Goal: Information Seeking & Learning: Learn about a topic

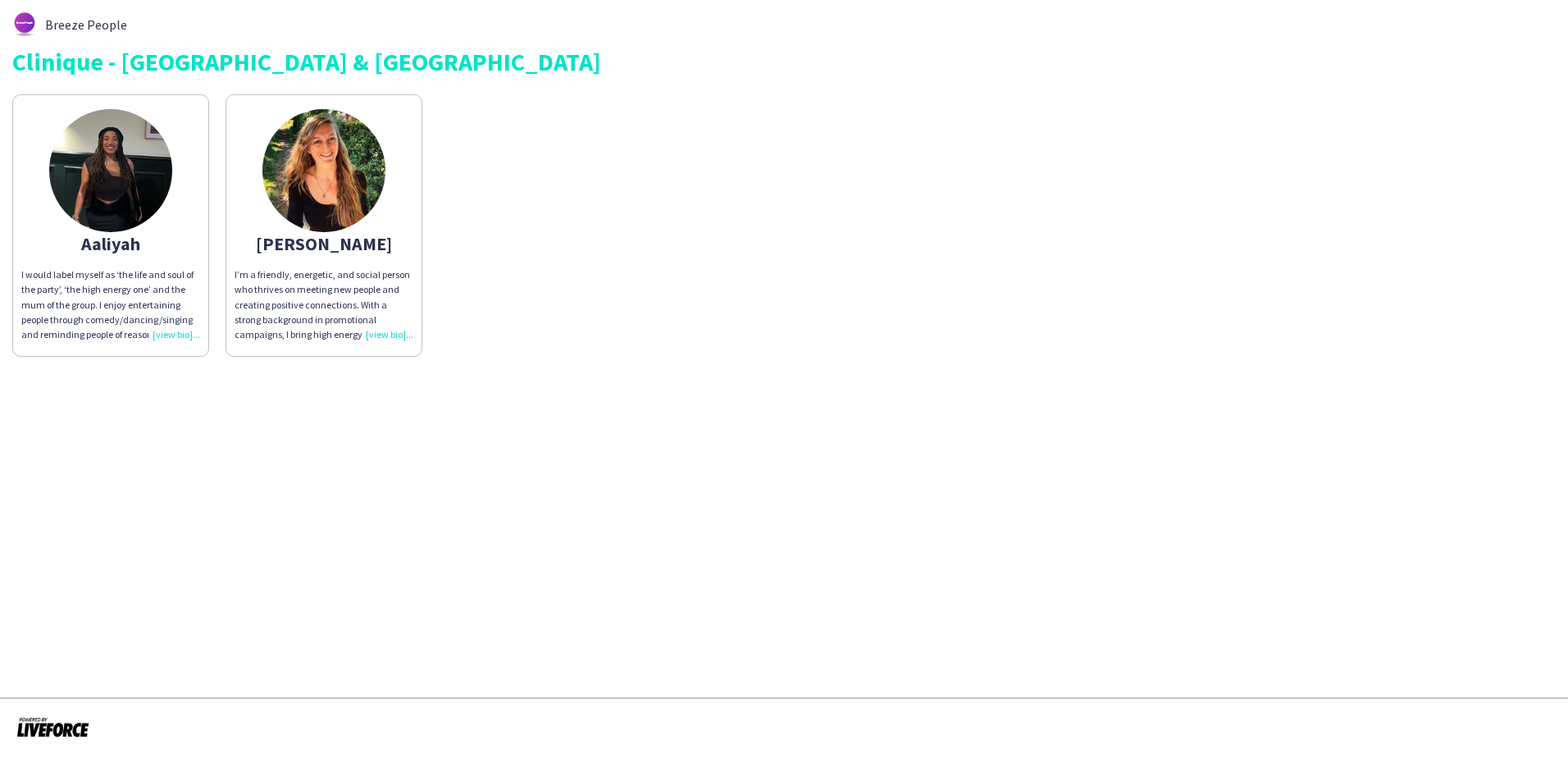
click at [157, 187] on img at bounding box center [110, 171] width 123 height 124
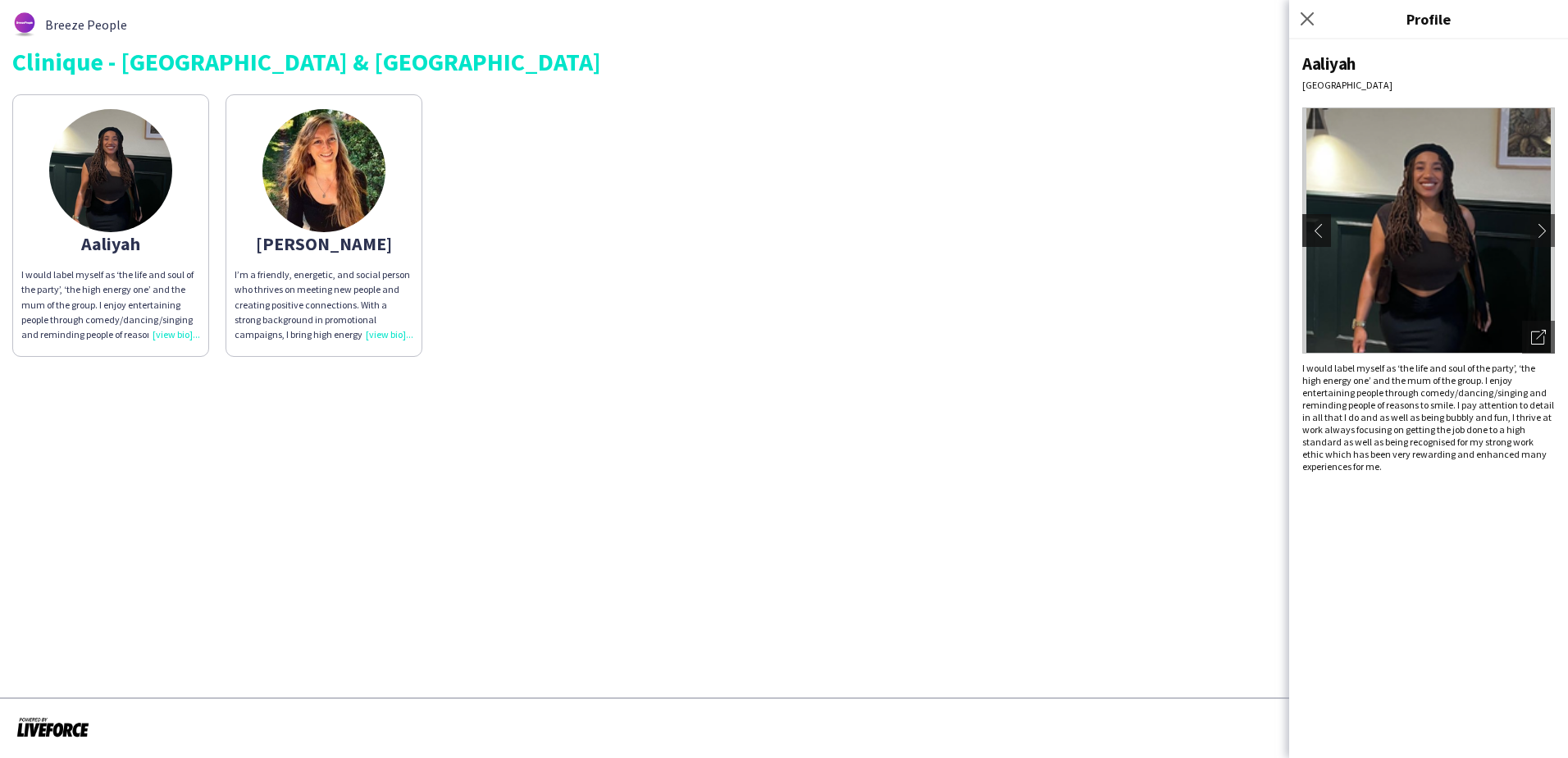
click at [1315, 236] on app-icon "chevron-left" at bounding box center [1315, 230] width 23 height 15
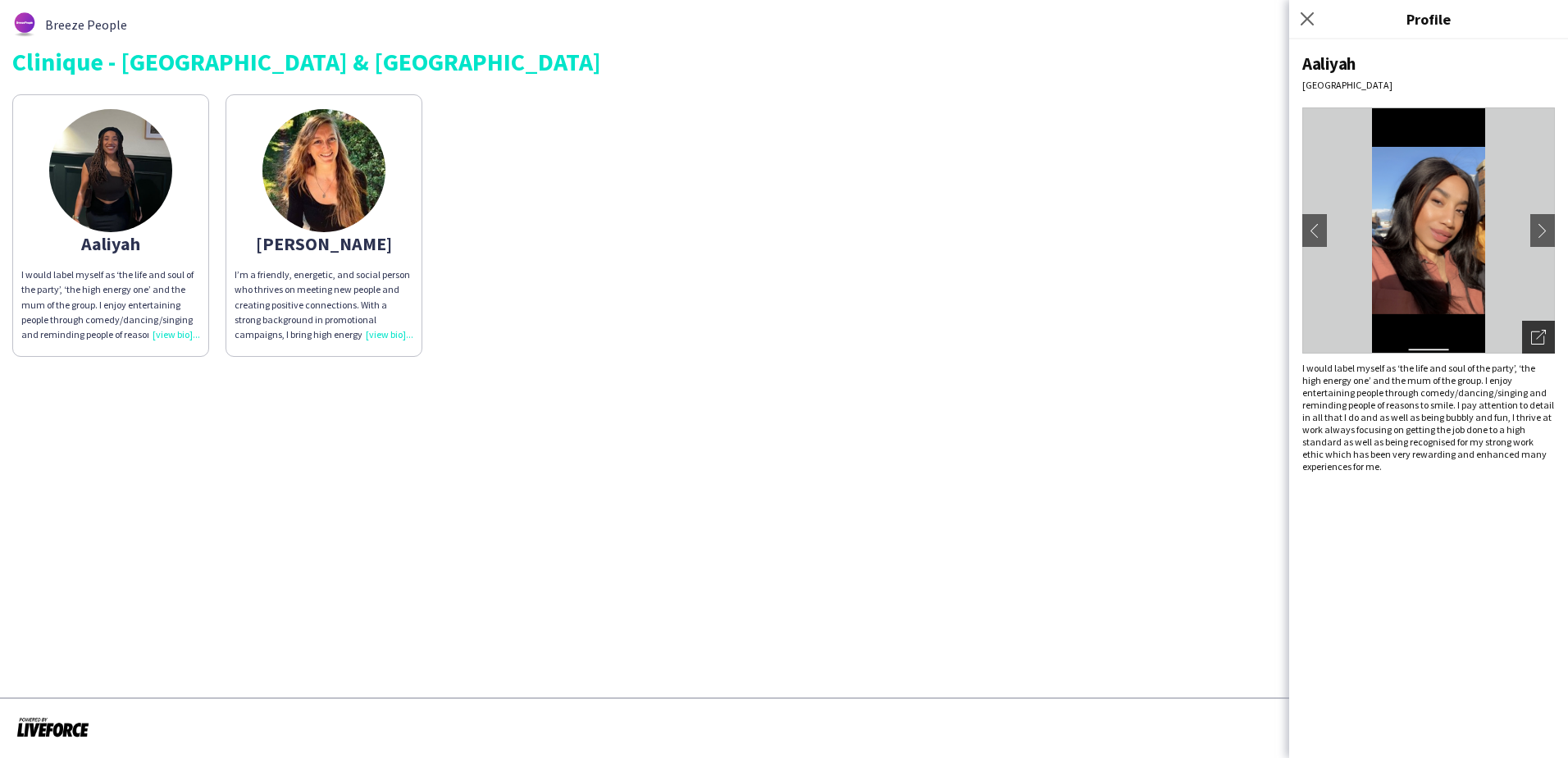
click at [1532, 333] on icon at bounding box center [1538, 338] width 13 height 13
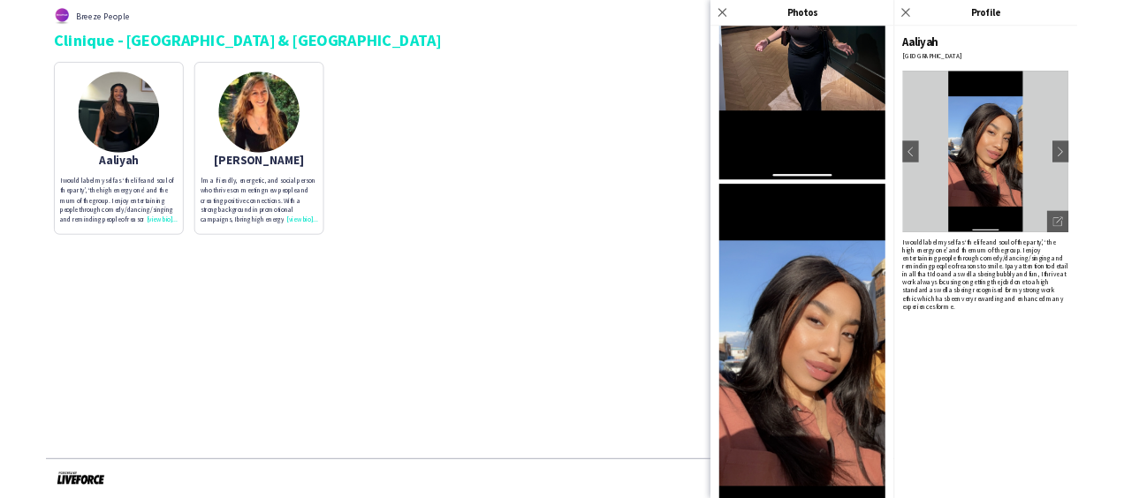
scroll to position [626, 0]
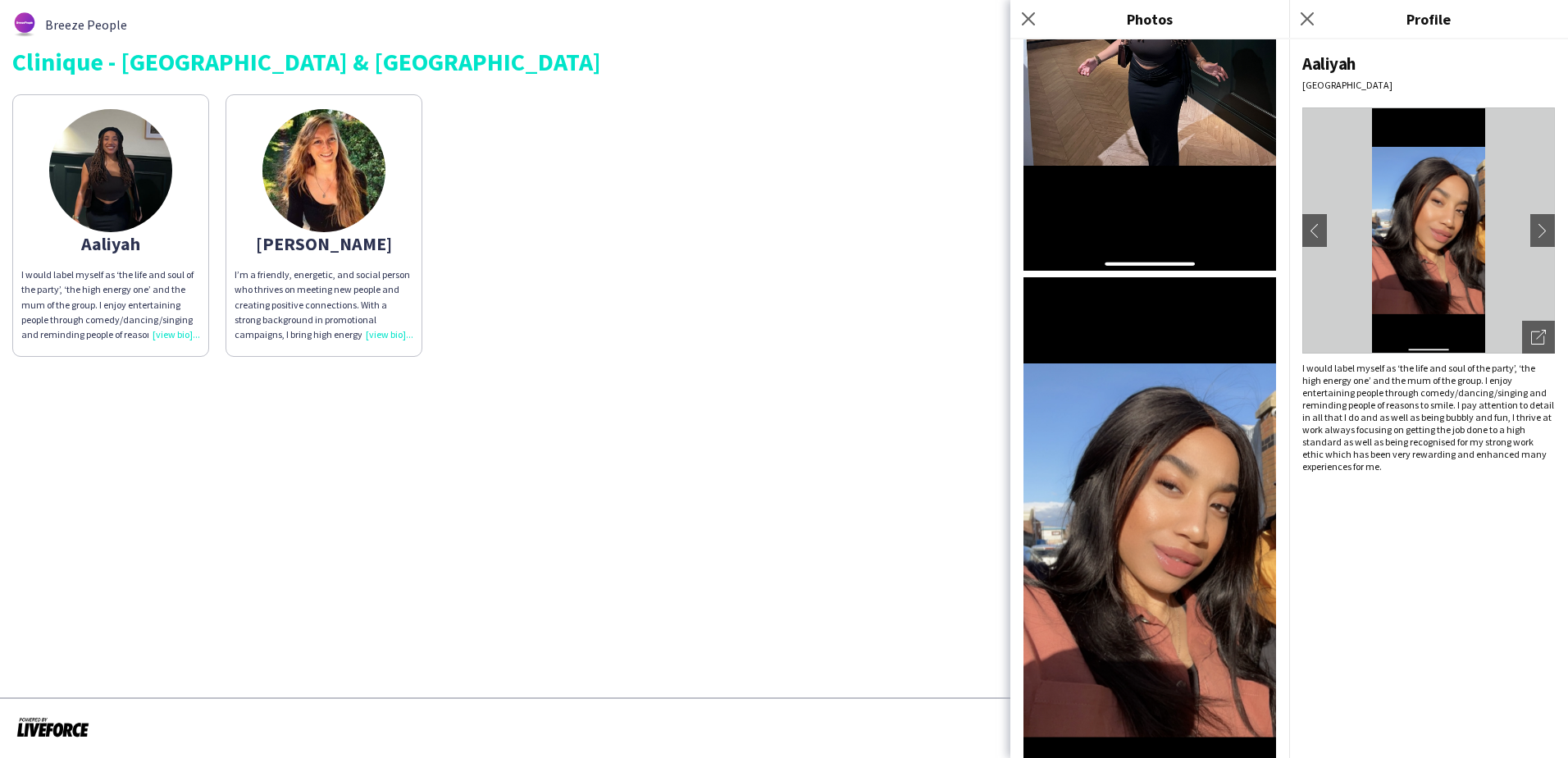
click at [271, 212] on app-share-pages-crew-card "[PERSON_NAME]’m a friendly, energetic, and social person who thrives on meeting…" at bounding box center [324, 226] width 197 height 263
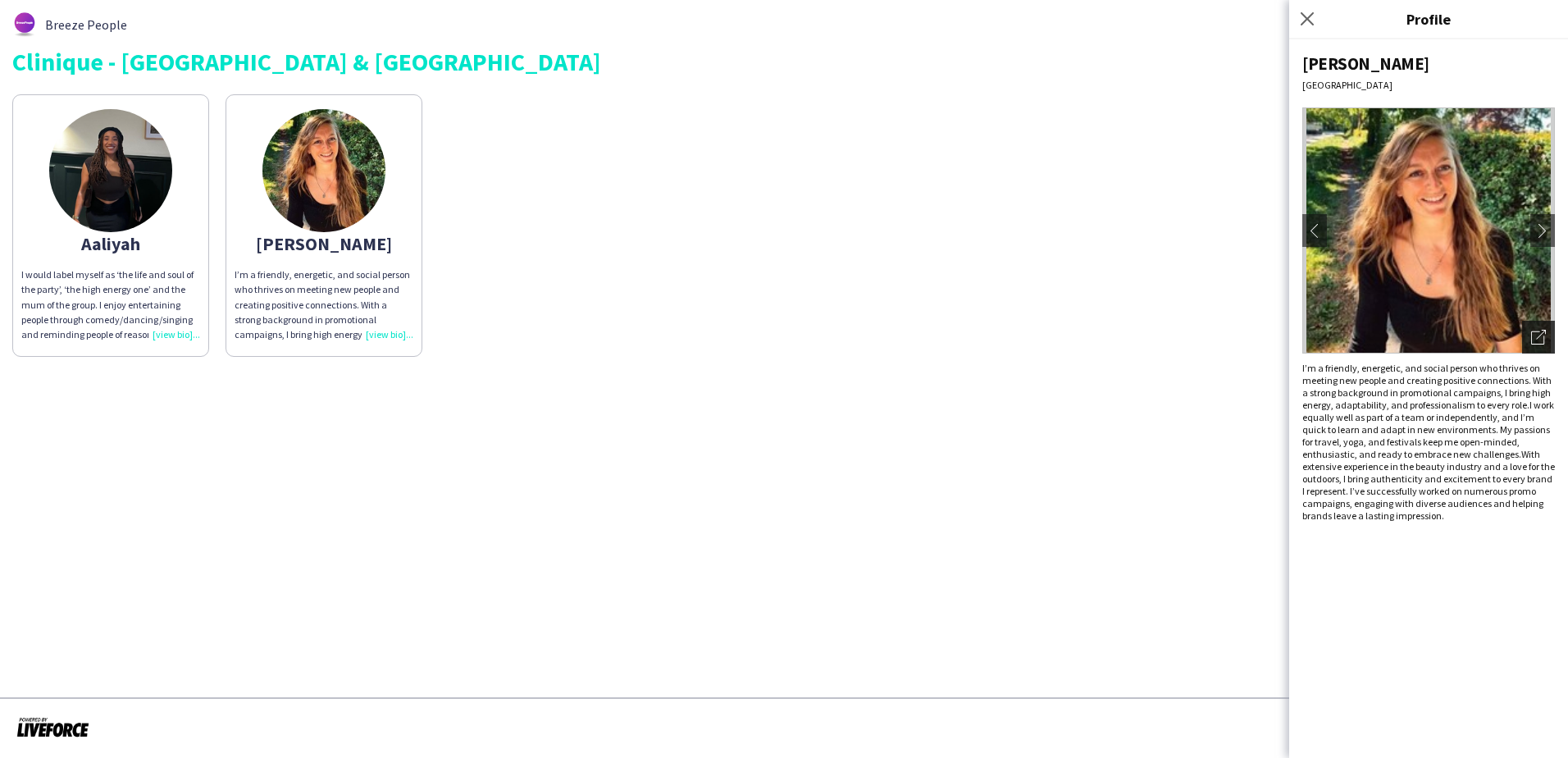
click at [1540, 331] on icon "Open photos pop-in" at bounding box center [1539, 337] width 15 height 15
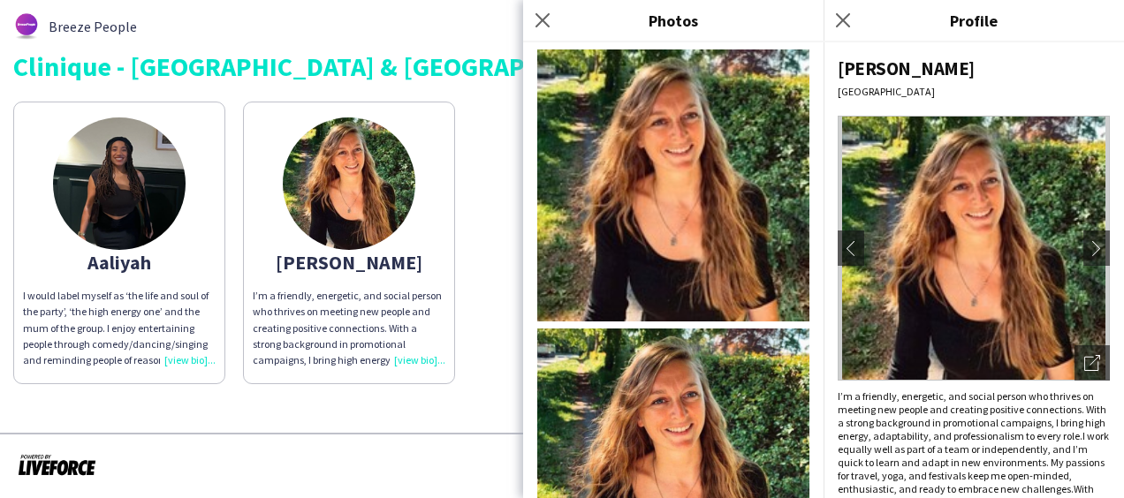
click at [174, 361] on div "I would label myself as ‘the life and soul of the party’, ‘the high energy one’…" at bounding box center [119, 328] width 193 height 80
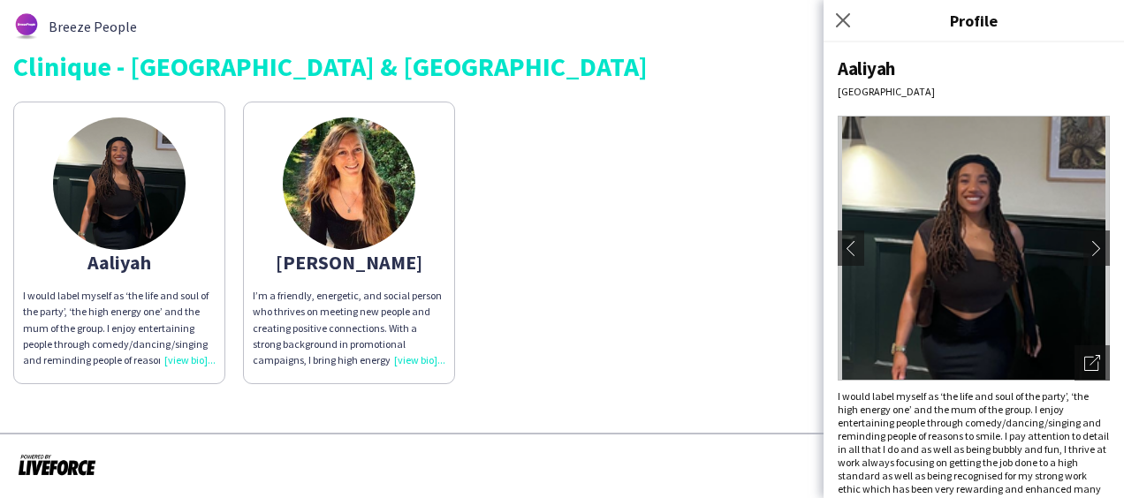
scroll to position [25, 0]
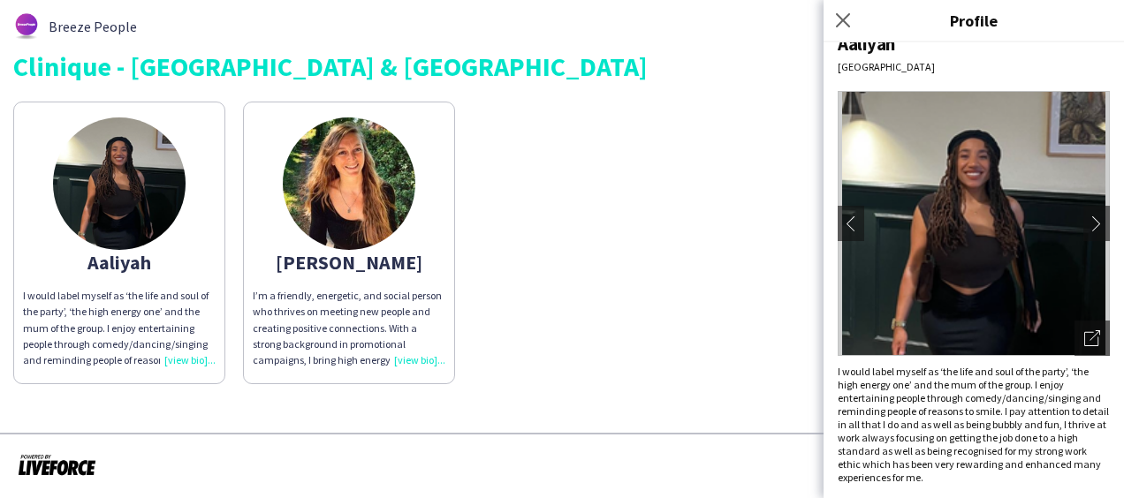
drag, startPoint x: 974, startPoint y: 485, endPoint x: 829, endPoint y: 376, distance: 181.7
click at [829, 376] on div "[PERSON_NAME] Liverpool chevron-left chevron-right Open photos pop-in I would l…" at bounding box center [974, 270] width 300 height 456
copy div "I would label myself as ‘the life and soul of the party’, ‘the high energy one’…"
click at [427, 362] on div "I’m a friendly, energetic, and social person who thrives on meeting new people …" at bounding box center [349, 328] width 193 height 80
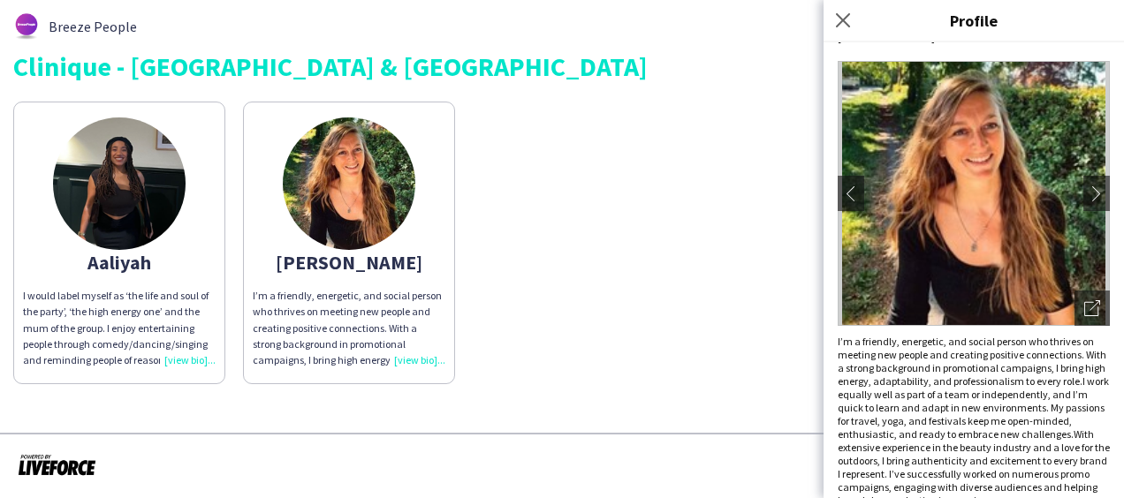
scroll to position [91, 0]
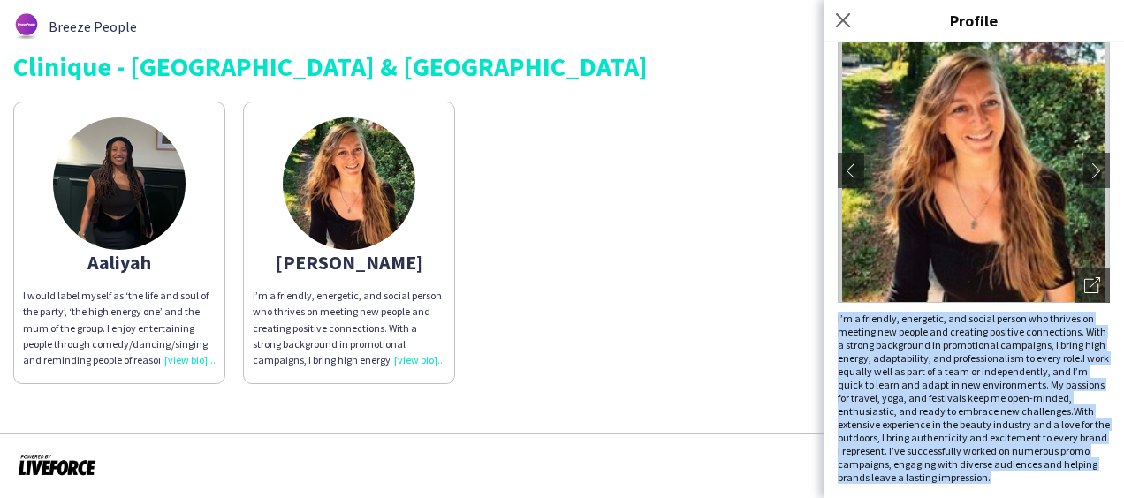
drag, startPoint x: 836, startPoint y: 308, endPoint x: 972, endPoint y: 475, distance: 215.4
click at [972, 475] on div "[PERSON_NAME] chevron-left chevron-right Open photos pop-in I’m a friendly, ene…" at bounding box center [974, 270] width 300 height 456
copy p "I’m a friendly, energetic, and social person who thrives on meeting new people …"
